Goal: Unclear

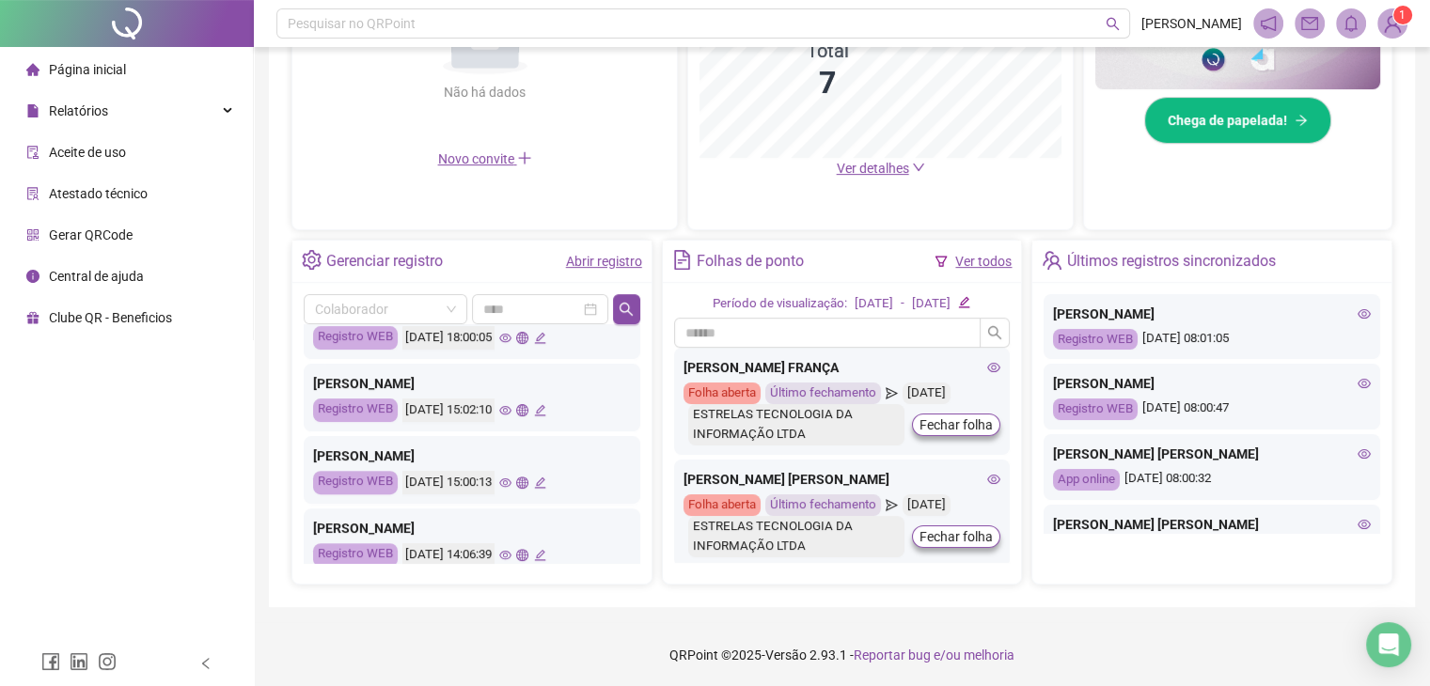
scroll to position [884, 0]
